Goal: Check status: Check status

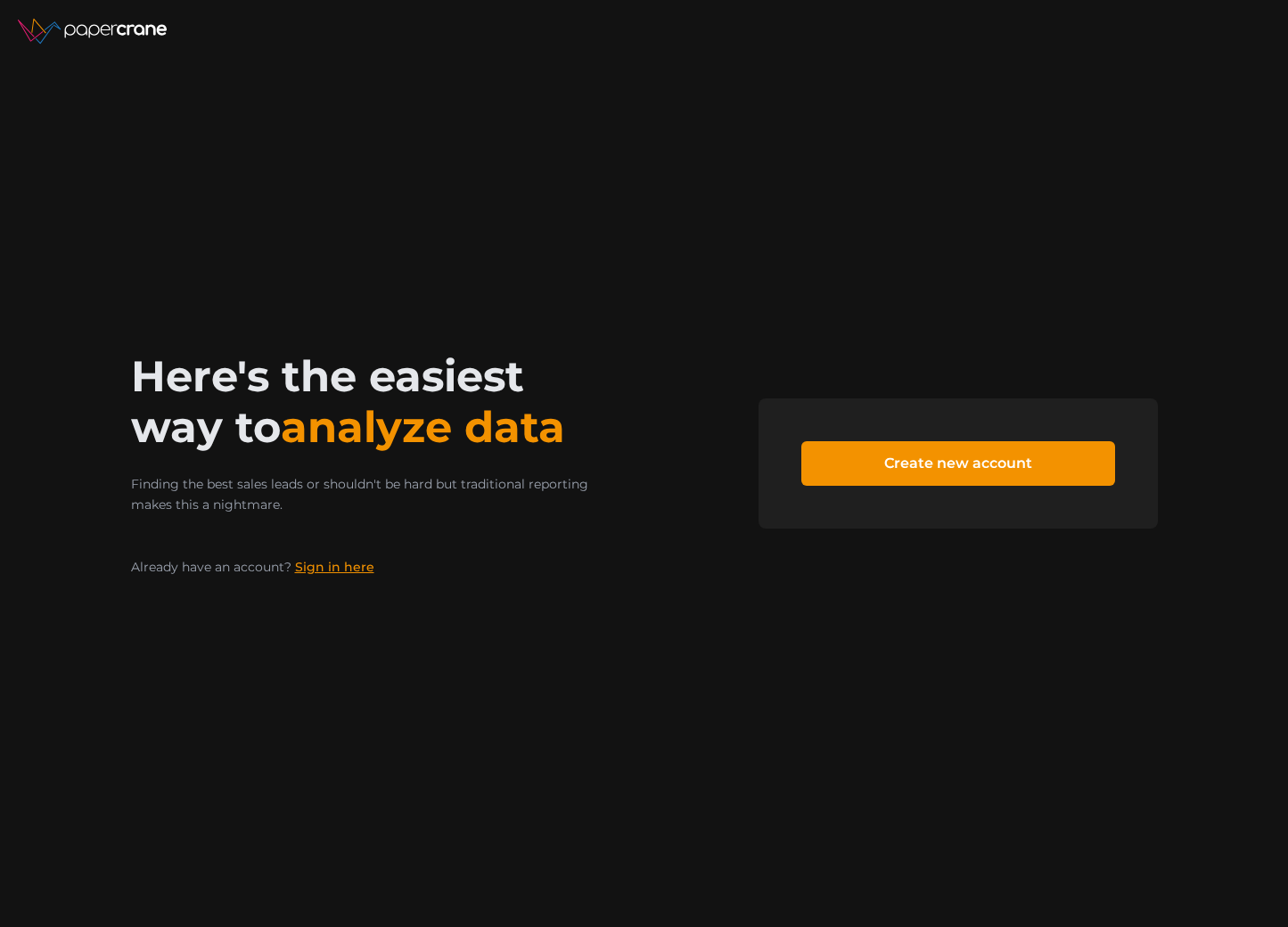
click at [344, 568] on link "Sign in here" at bounding box center [334, 566] width 79 height 16
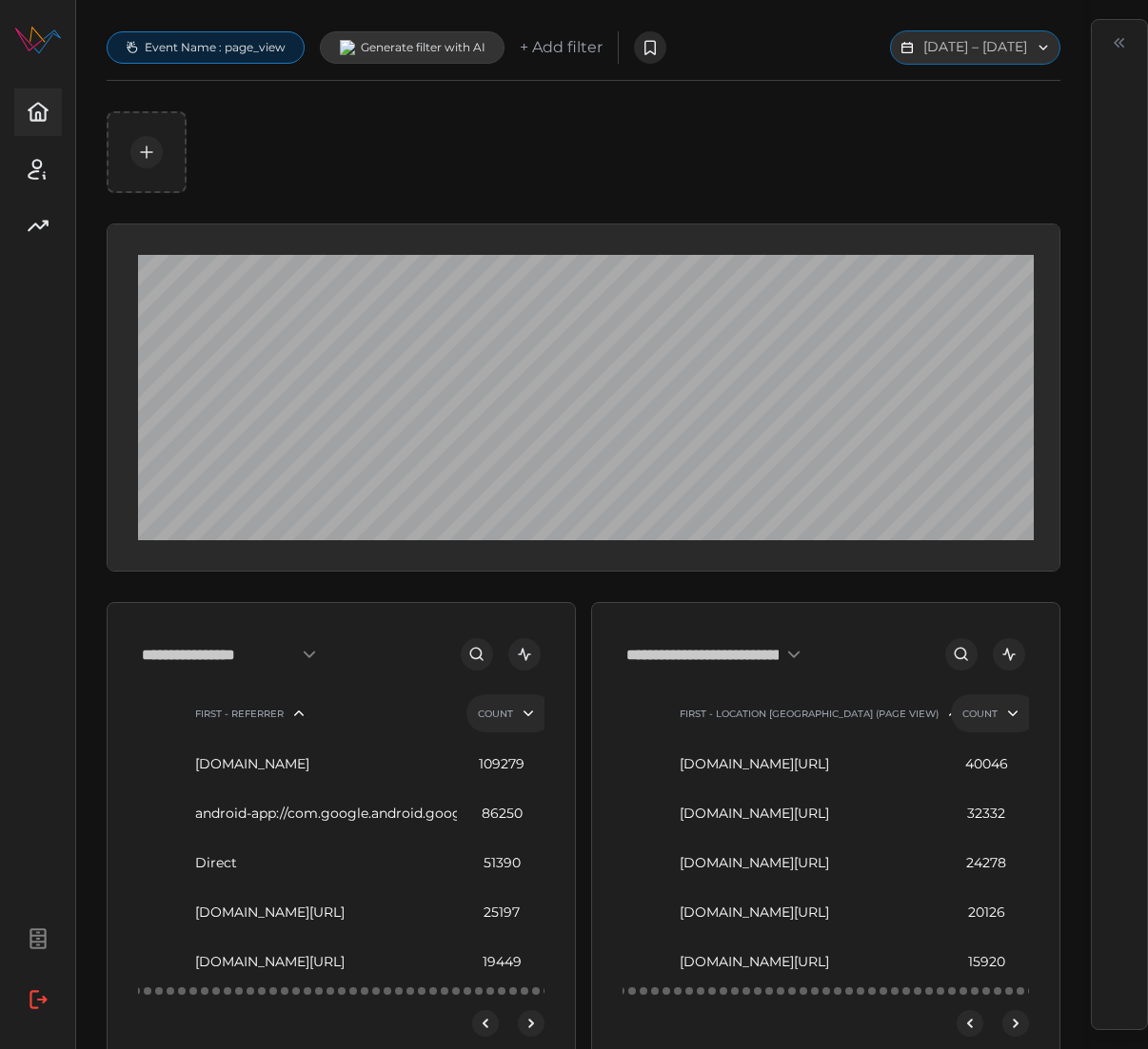
click at [890, 65] on button "[DATE] – [DATE]" at bounding box center [975, 48] width 170 height 34
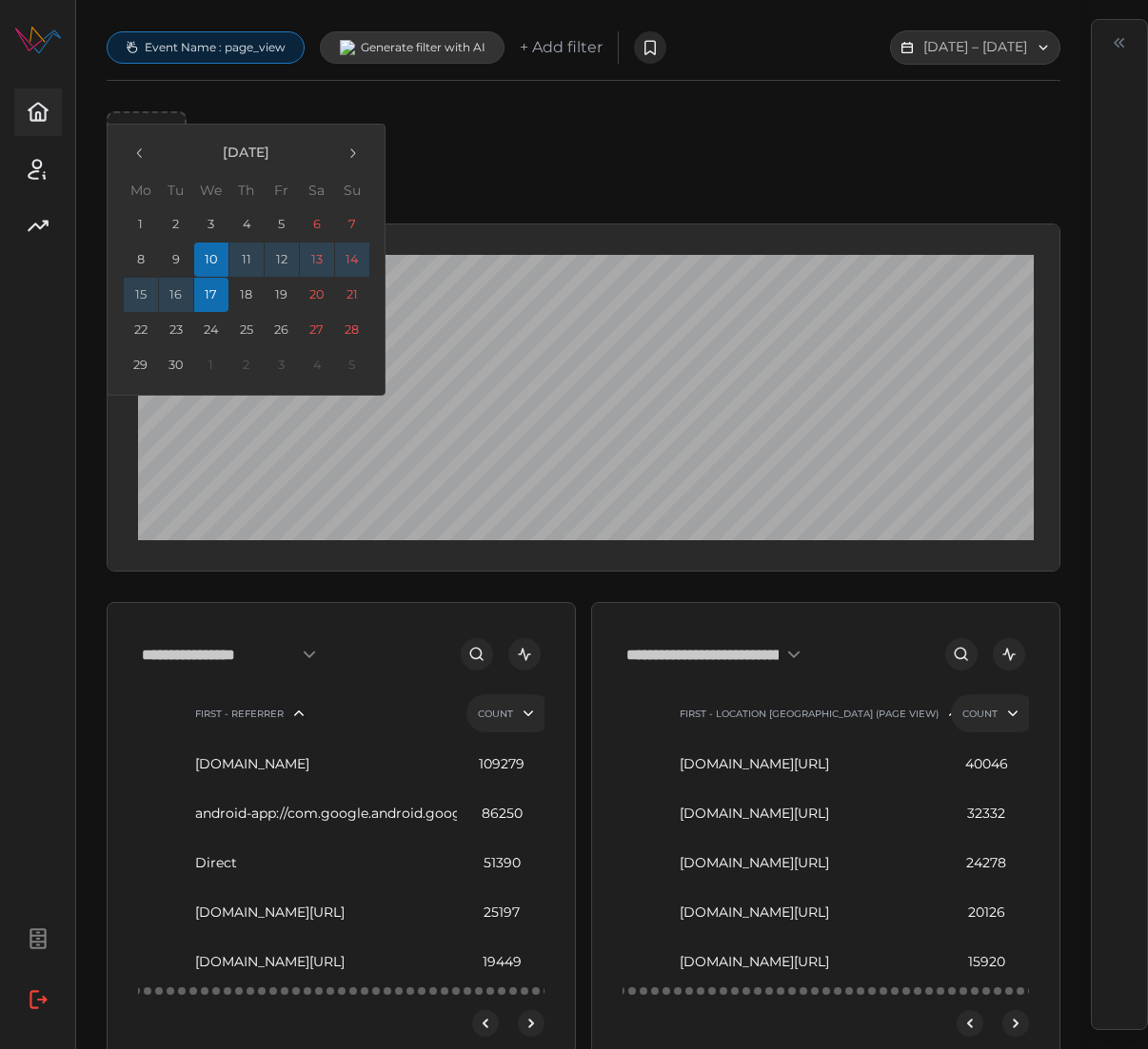
click at [139, 155] on icon "button" at bounding box center [138, 153] width 5 height 10
click at [216, 362] on button "27" at bounding box center [211, 365] width 34 height 34
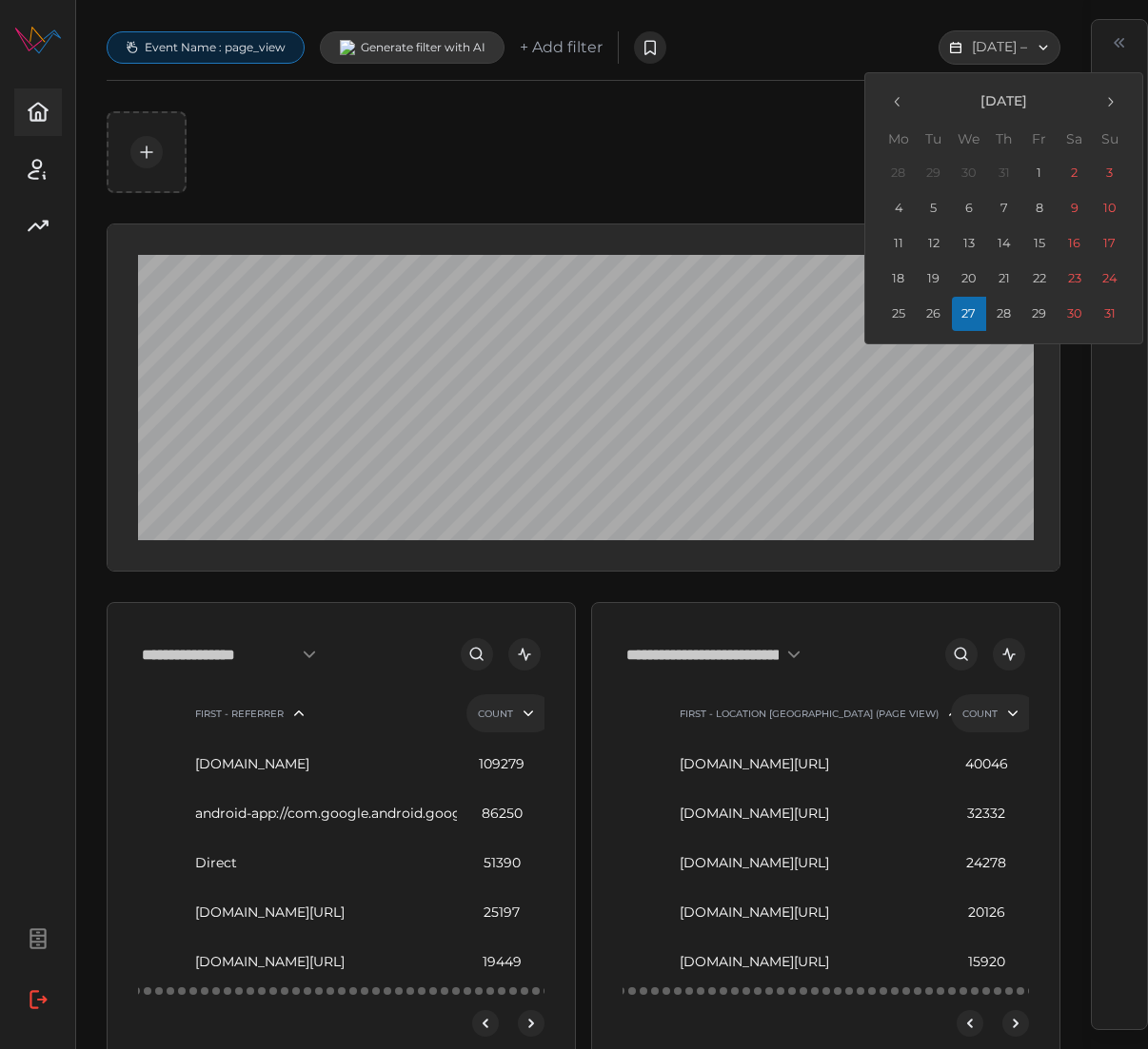
click at [1114, 105] on icon "button" at bounding box center [1109, 102] width 15 height 15
click at [1012, 173] on button "4" at bounding box center [1004, 173] width 34 height 34
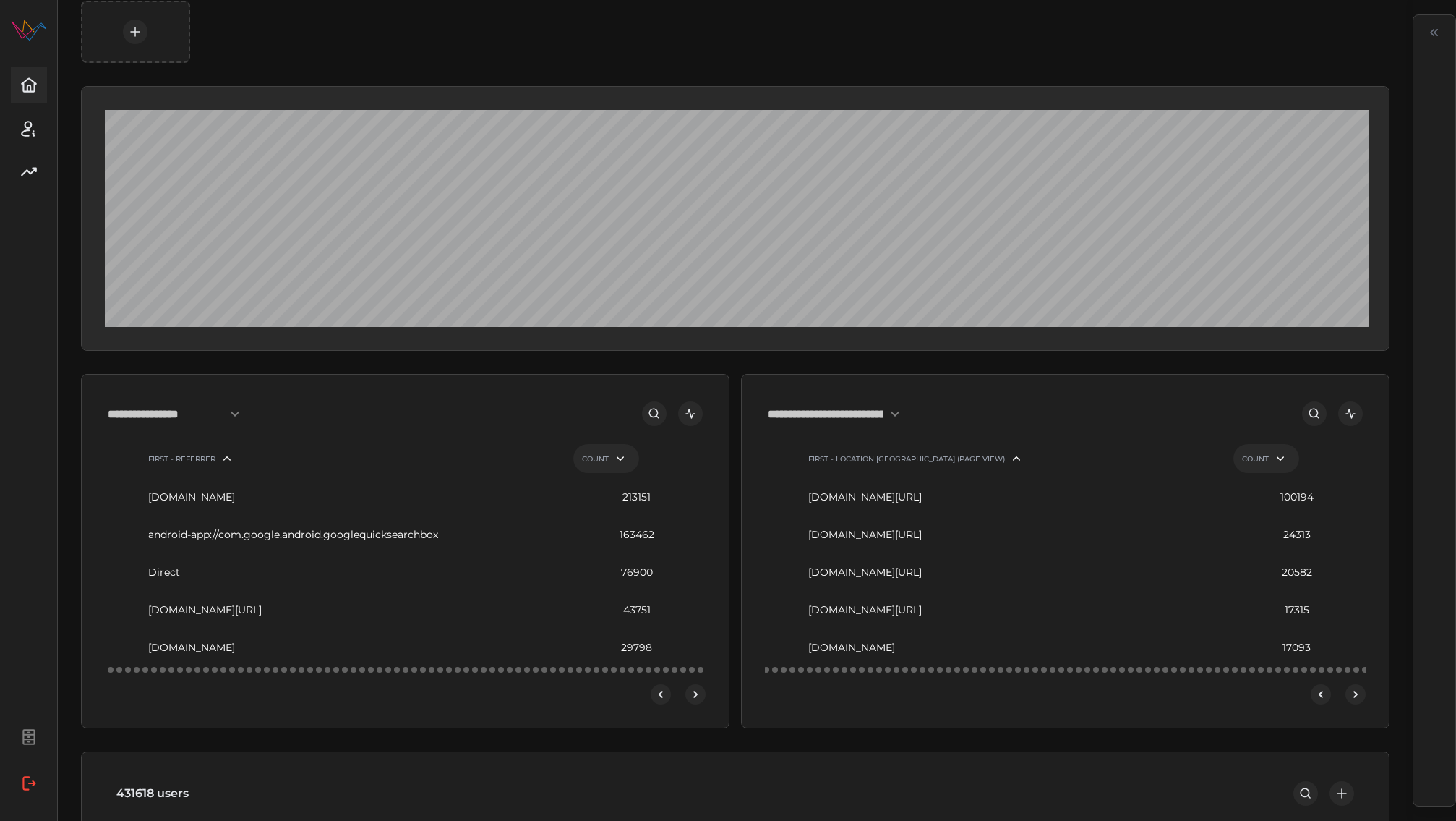
scroll to position [87, 0]
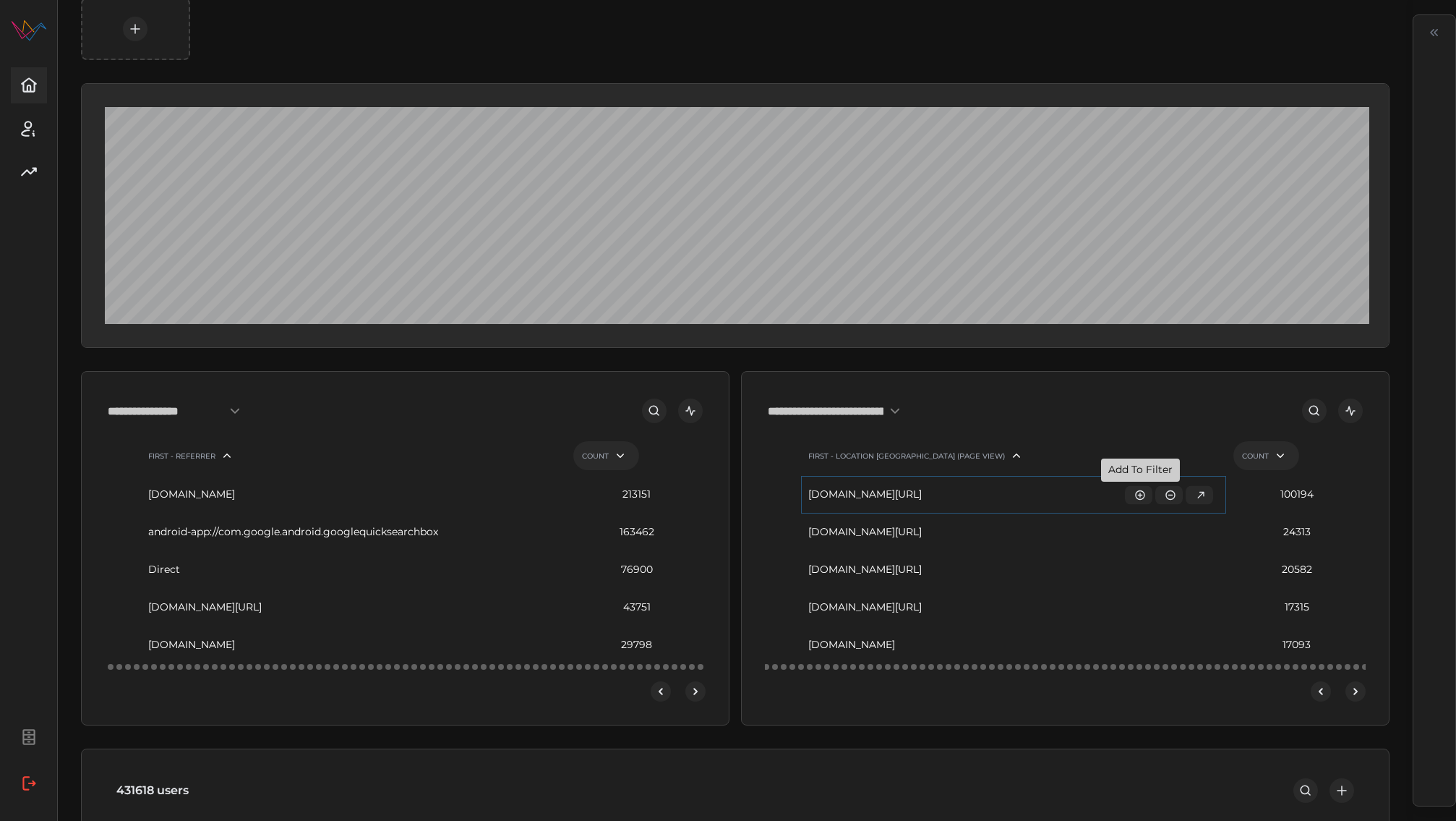
click at [871, 493] on icon "button" at bounding box center [1139, 494] width 9 height 9
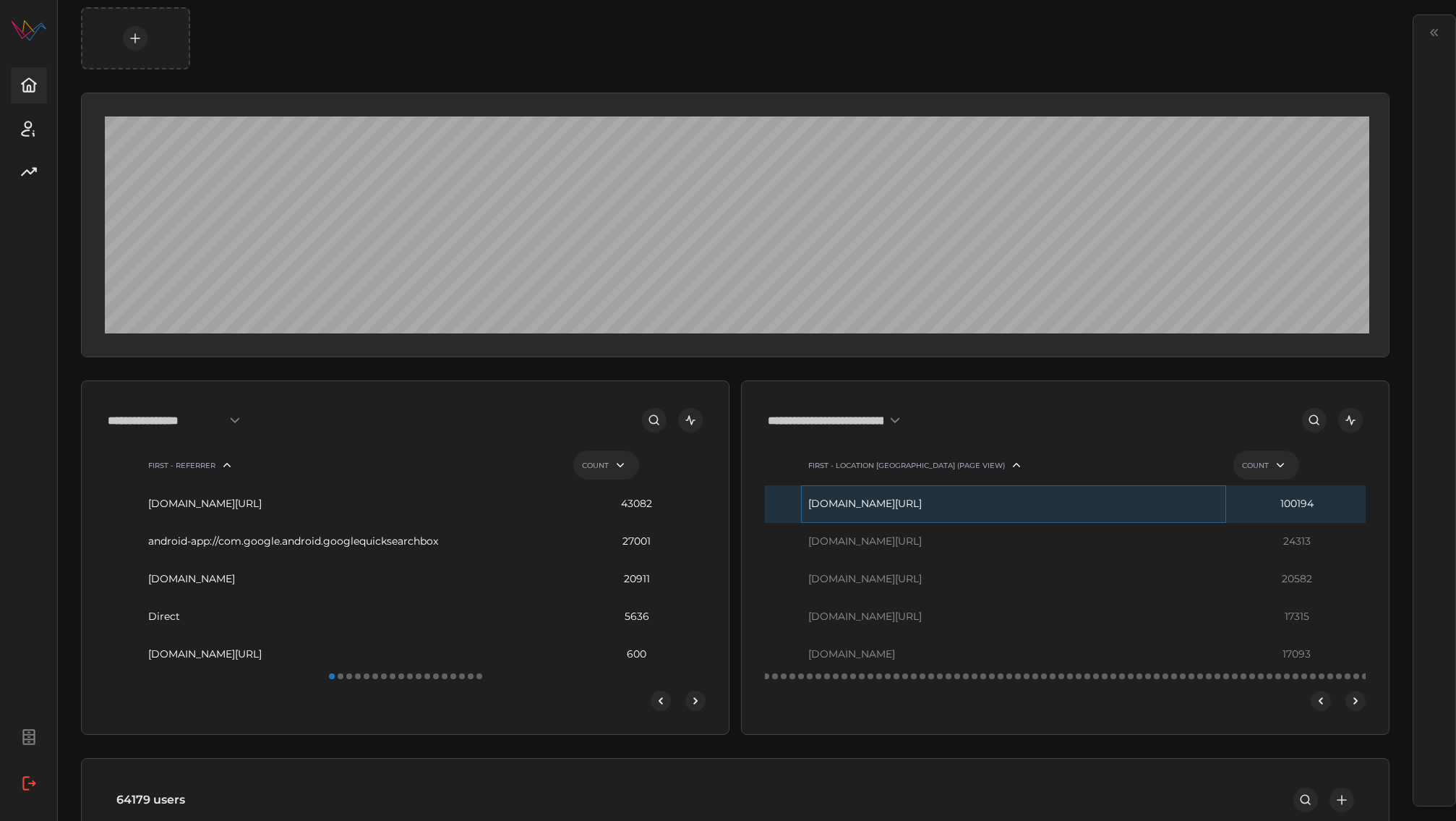
scroll to position [77, 1]
